Goal: Task Accomplishment & Management: Manage account settings

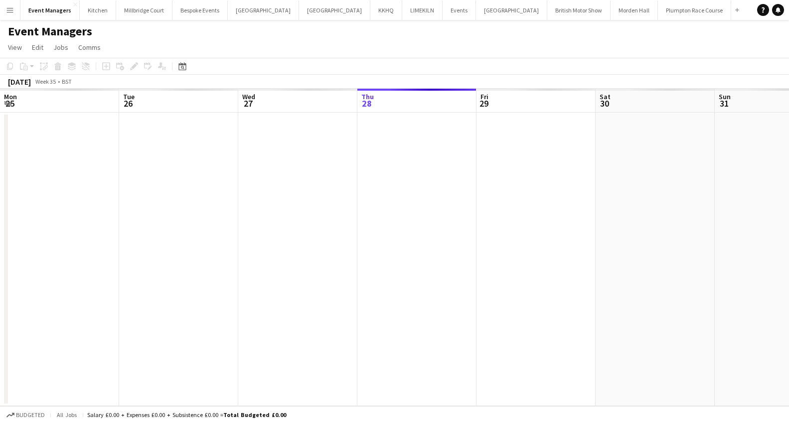
scroll to position [0, 238]
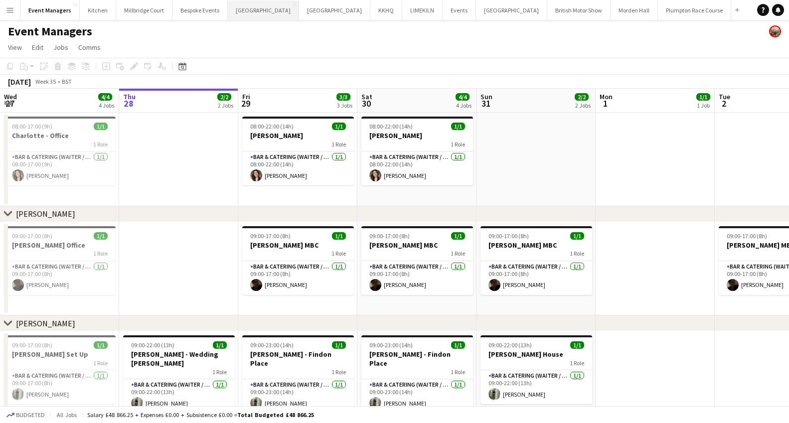
click at [245, 14] on button "[GEOGRAPHIC_DATA] Close" at bounding box center [263, 9] width 71 height 19
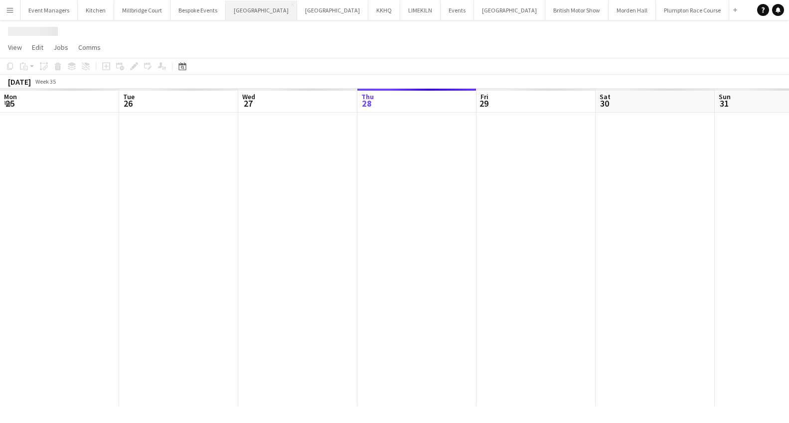
scroll to position [0, 238]
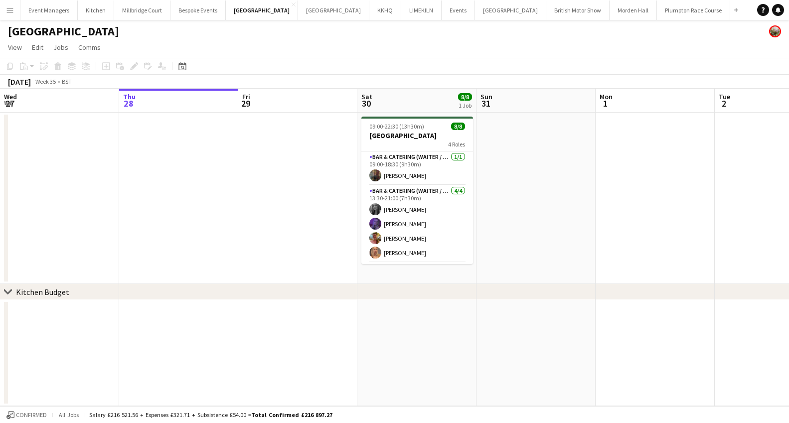
click at [277, 141] on app-date-cell at bounding box center [297, 198] width 119 height 171
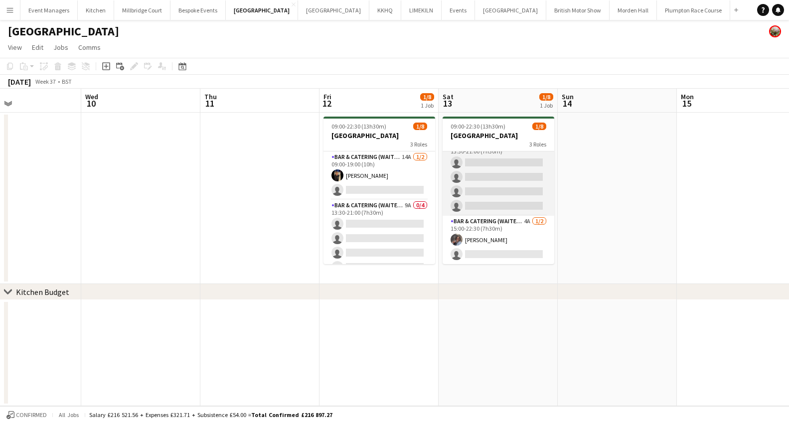
scroll to position [0, 0]
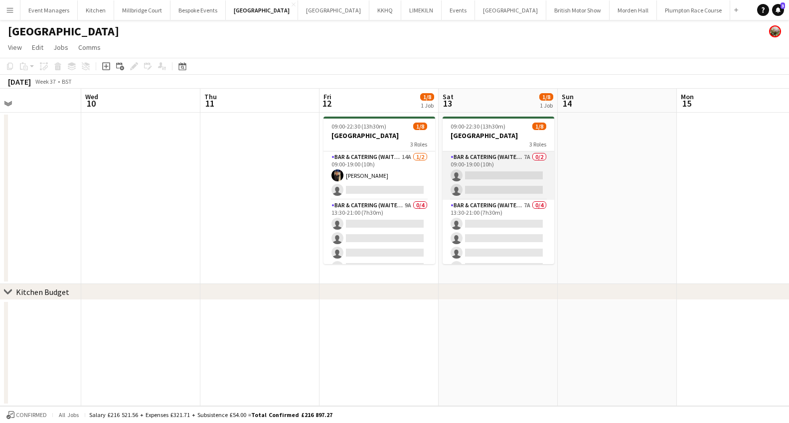
click at [504, 173] on app-card-role "Bar & Catering (Waiter / waitress) 7A 0/2 09:00-19:00 (10h) single-neutral-acti…" at bounding box center [498, 175] width 112 height 48
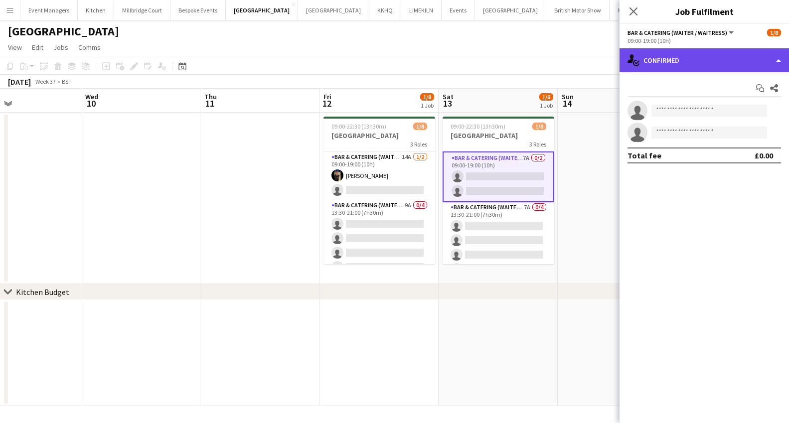
click at [669, 68] on div "single-neutral-actions-check-2 Confirmed" at bounding box center [703, 60] width 169 height 24
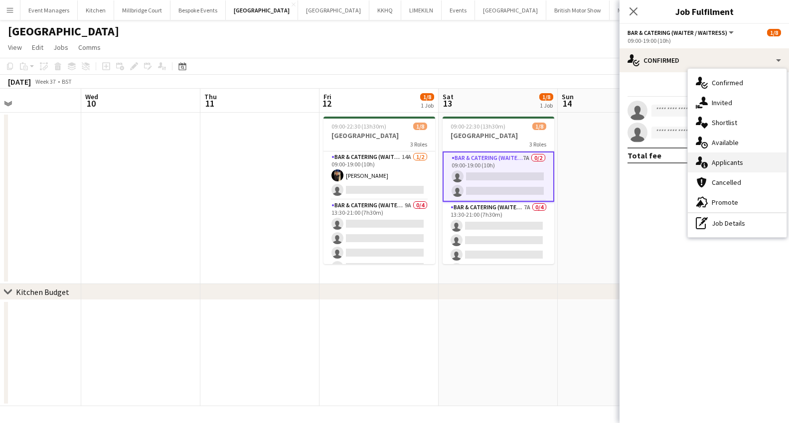
click at [718, 166] on div "single-neutral-actions-information Applicants" at bounding box center [737, 162] width 99 height 20
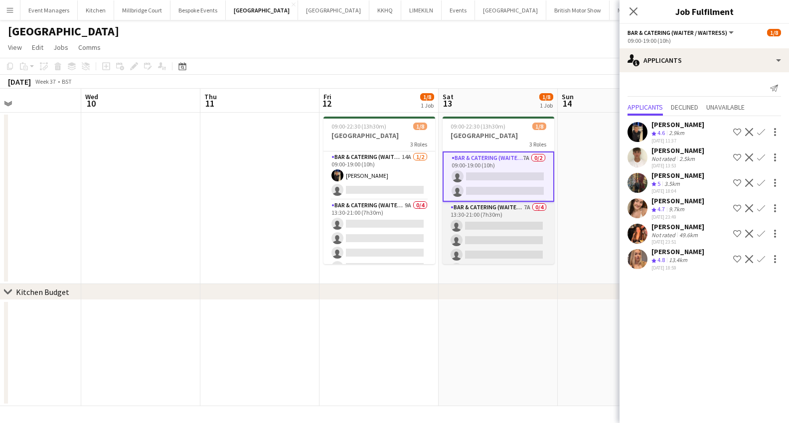
click at [511, 237] on app-card-role "Bar & Catering (Waiter / waitress) 7A 0/4 13:30-21:00 (7h30m) single-neutral-ac…" at bounding box center [498, 240] width 112 height 77
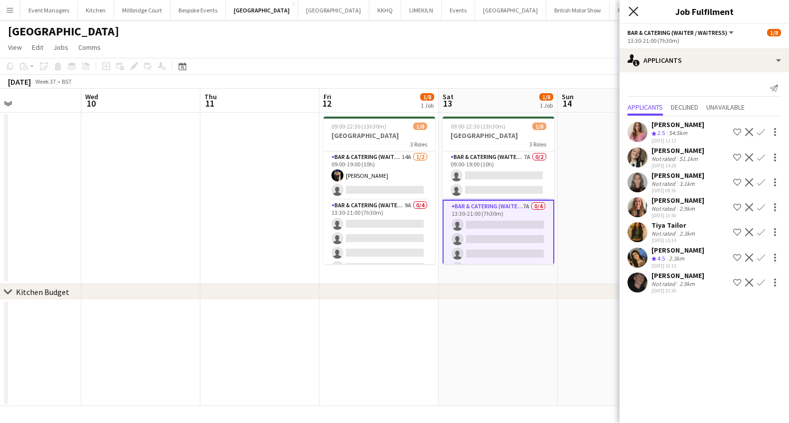
click at [634, 14] on icon "Close pop-in" at bounding box center [632, 10] width 9 height 9
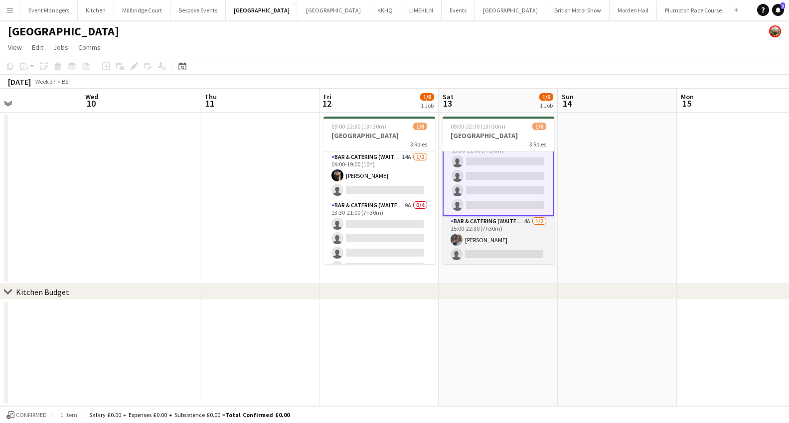
click at [505, 248] on app-card-role "Bar & Catering (Waiter / waitress) 4A [DATE] 15:00-22:30 (7h30m) [PERSON_NAME] …" at bounding box center [498, 240] width 112 height 48
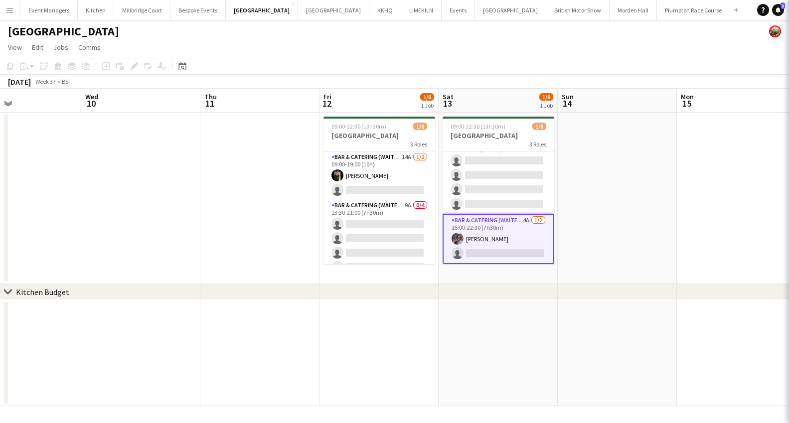
scroll to position [62, 0]
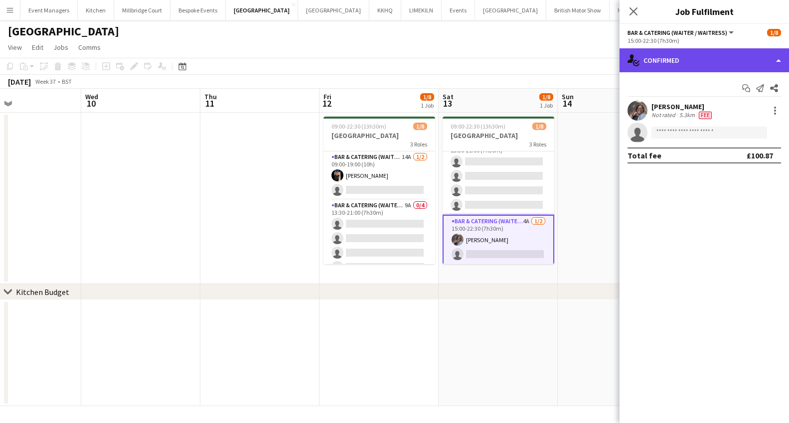
click at [681, 50] on div "single-neutral-actions-check-2 Confirmed" at bounding box center [703, 60] width 169 height 24
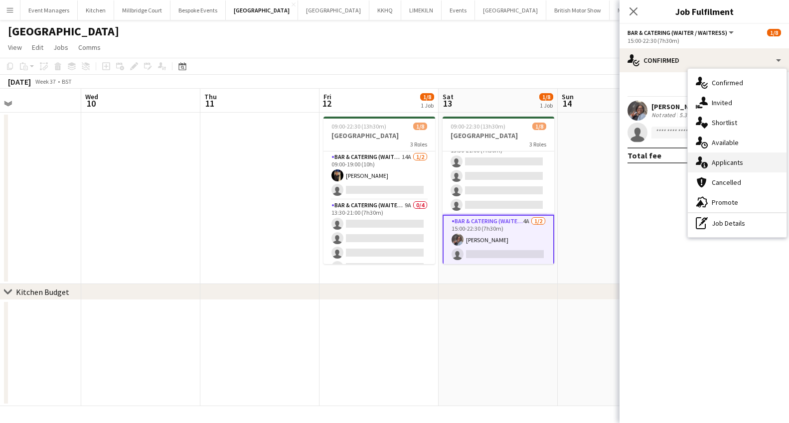
click at [722, 163] on div "single-neutral-actions-information Applicants" at bounding box center [737, 162] width 99 height 20
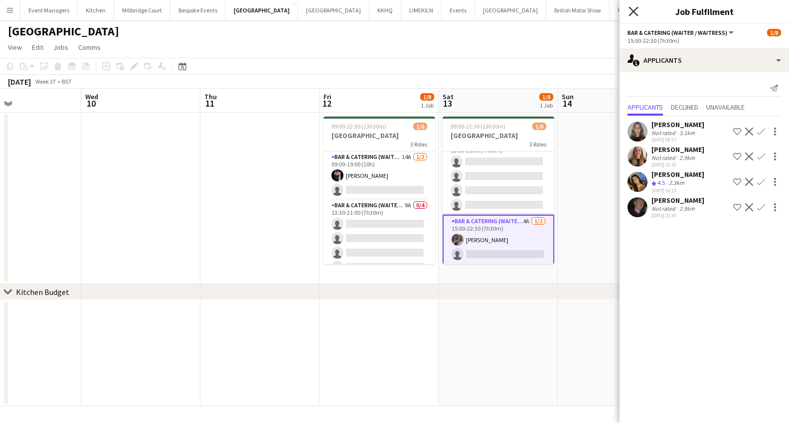
click at [632, 12] on icon at bounding box center [632, 10] width 9 height 9
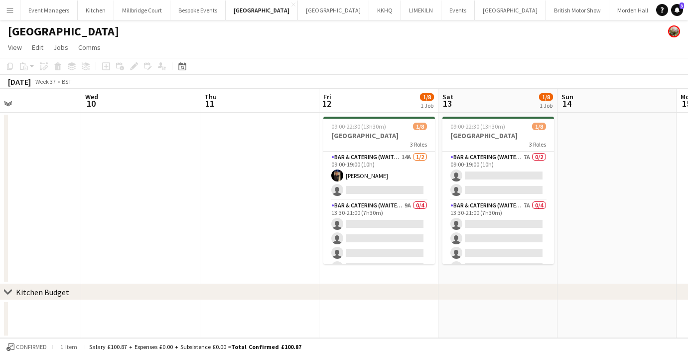
scroll to position [0, 276]
click at [657, 11] on button "Plumpton Race Course Close" at bounding box center [693, 9] width 73 height 19
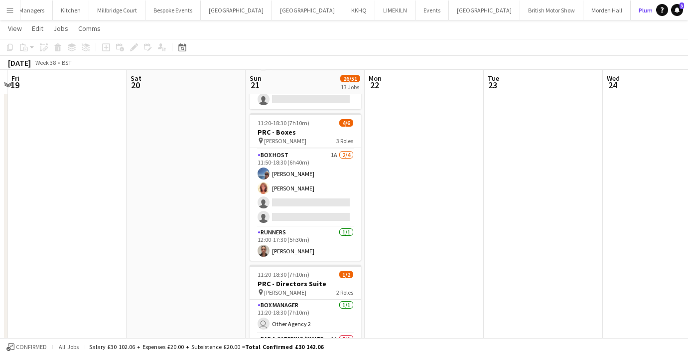
scroll to position [153, 0]
